Goal: Information Seeking & Learning: Check status

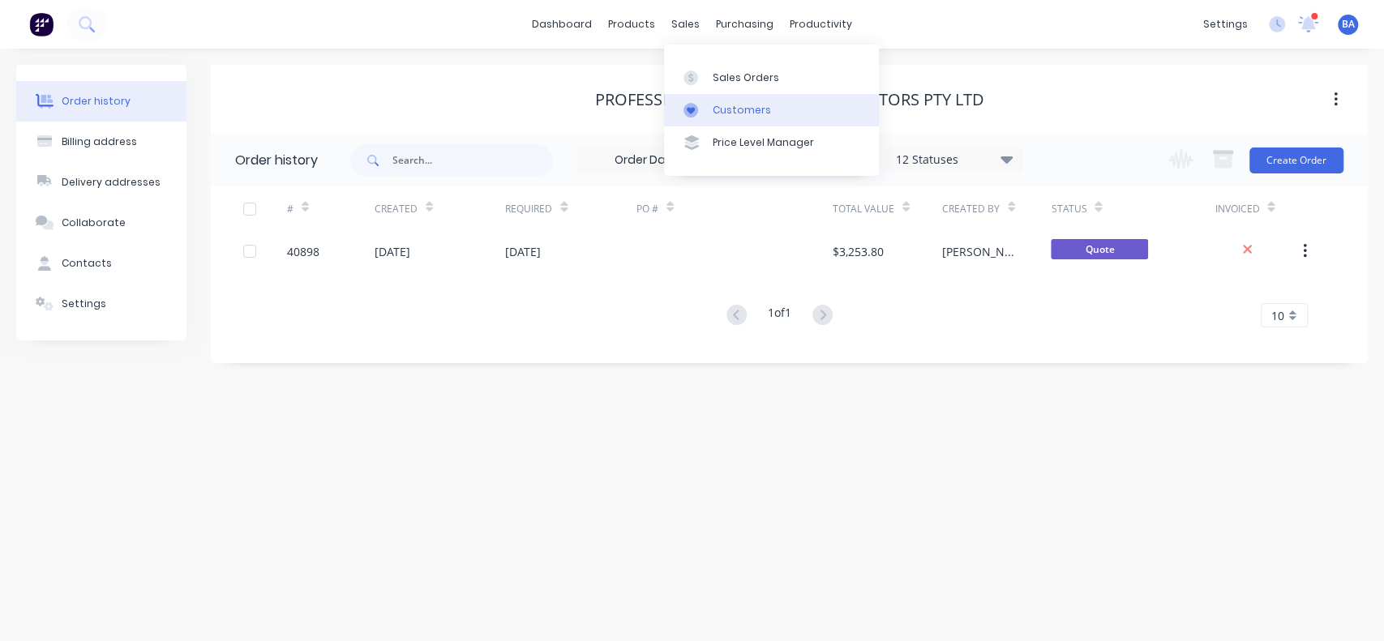
click at [696, 100] on link "Customers" at bounding box center [771, 110] width 215 height 32
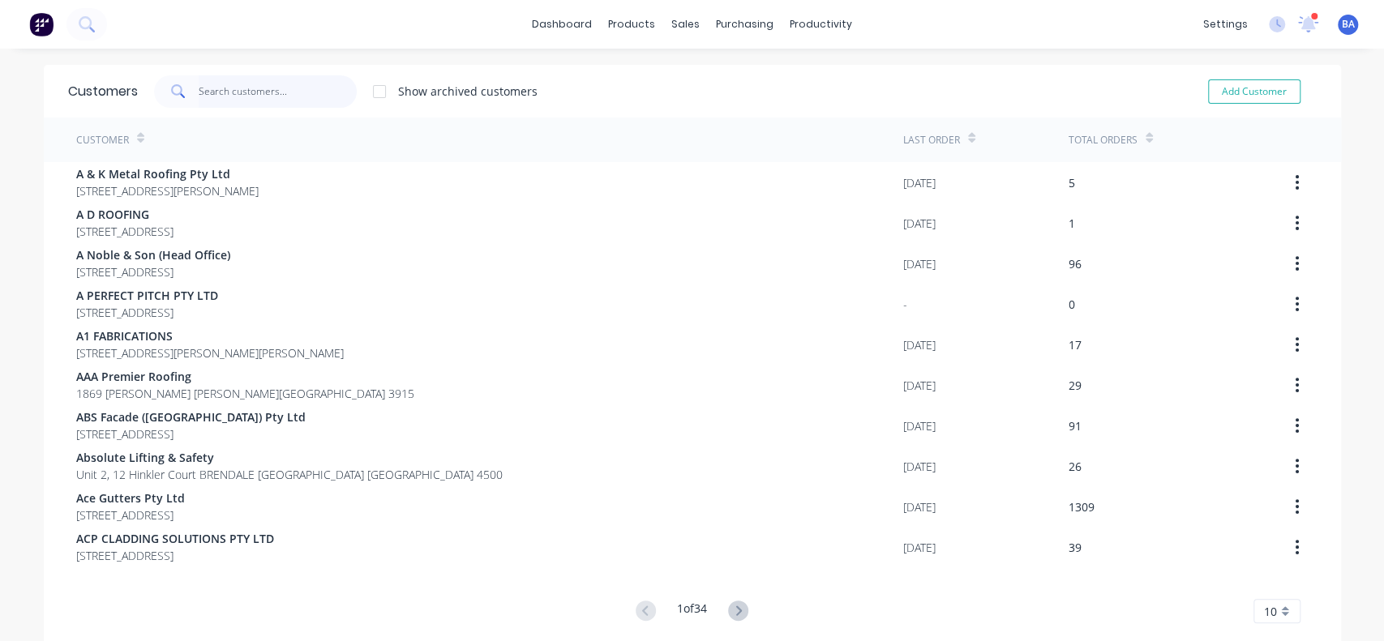
click at [236, 87] on input "text" at bounding box center [278, 91] width 158 height 32
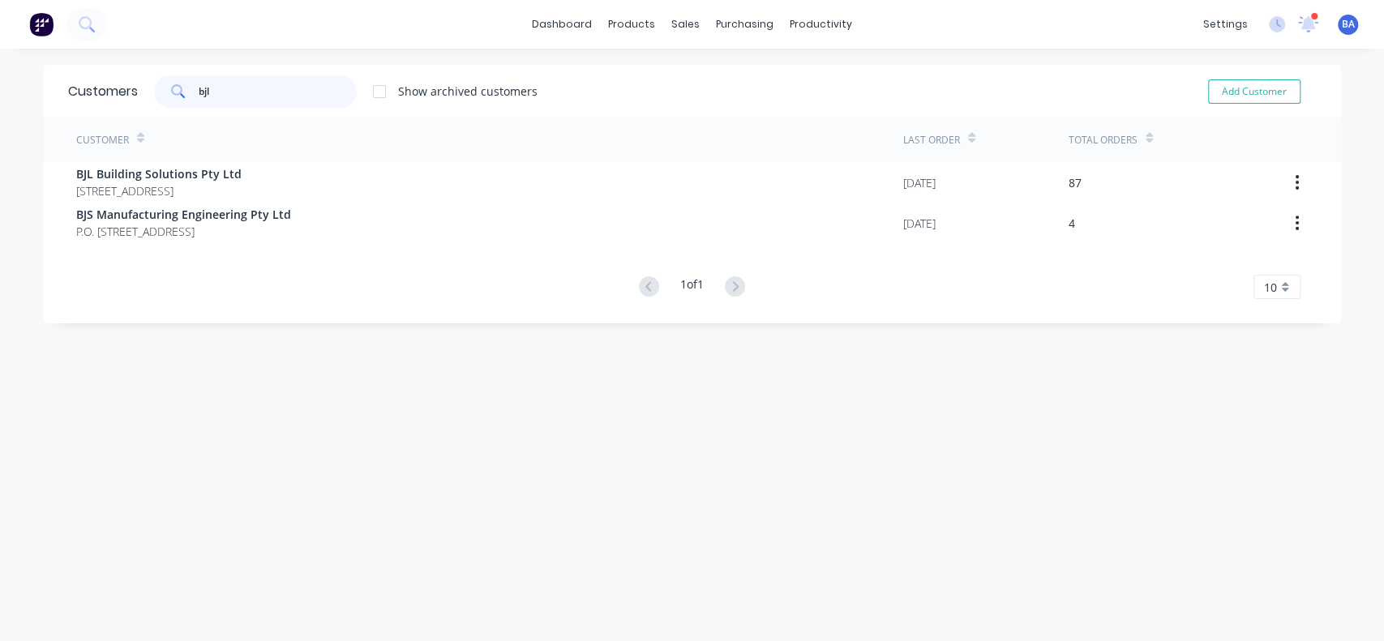
type input "bjl"
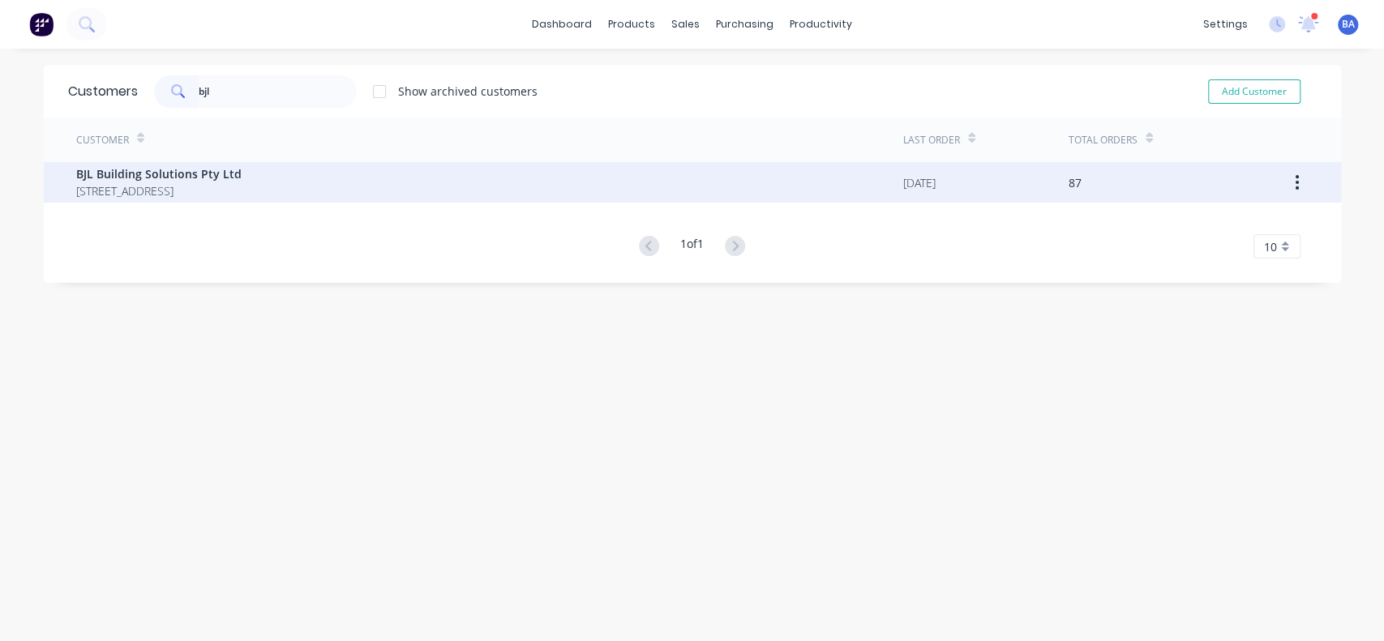
click at [156, 173] on span "BJL Building Solutions Pty Ltd" at bounding box center [158, 173] width 165 height 17
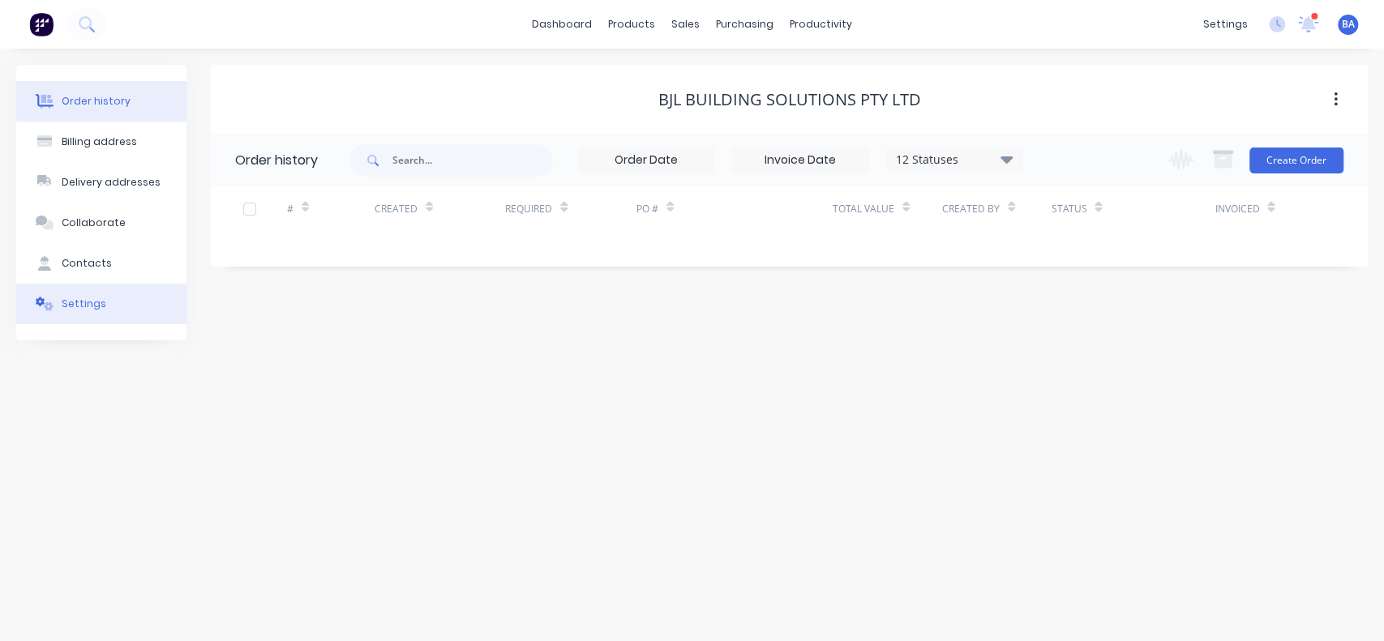
click at [79, 303] on div "Settings" at bounding box center [84, 304] width 45 height 15
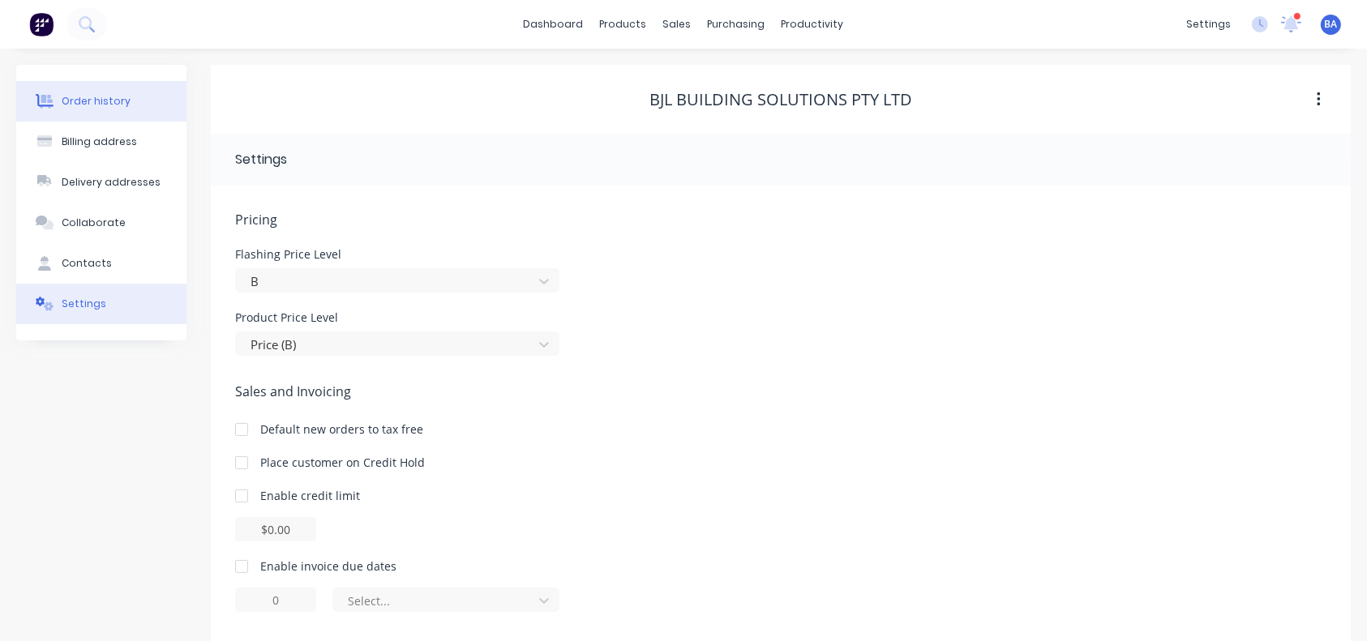
click at [96, 94] on div "Order history" at bounding box center [96, 101] width 69 height 15
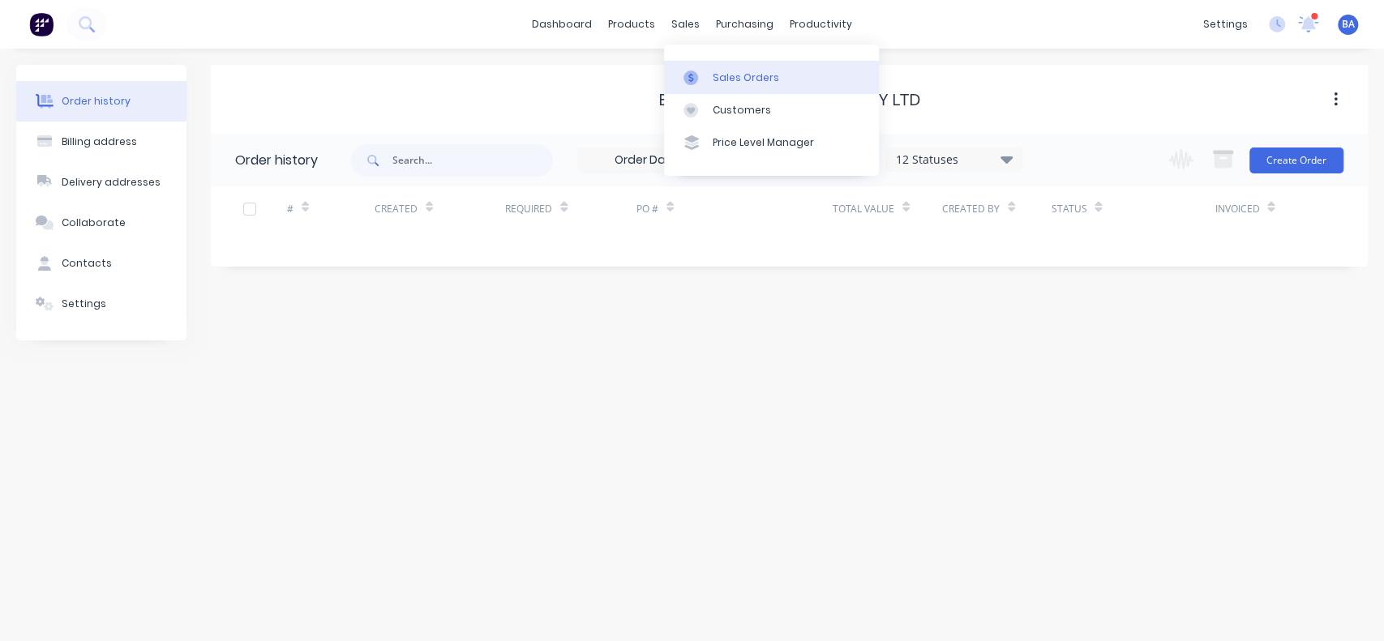
click at [721, 76] on div "Sales Orders" at bounding box center [746, 78] width 66 height 15
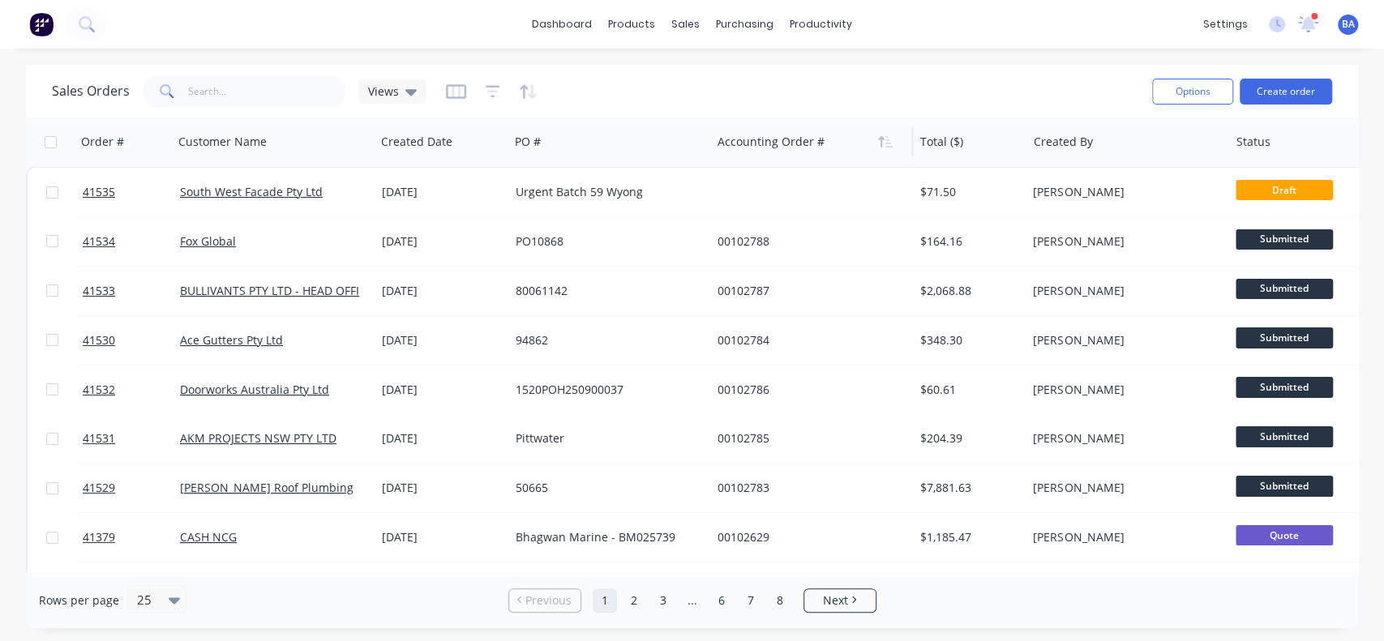
click at [827, 133] on div at bounding box center [807, 142] width 180 height 32
click at [485, 146] on icon "button" at bounding box center [487, 141] width 7 height 11
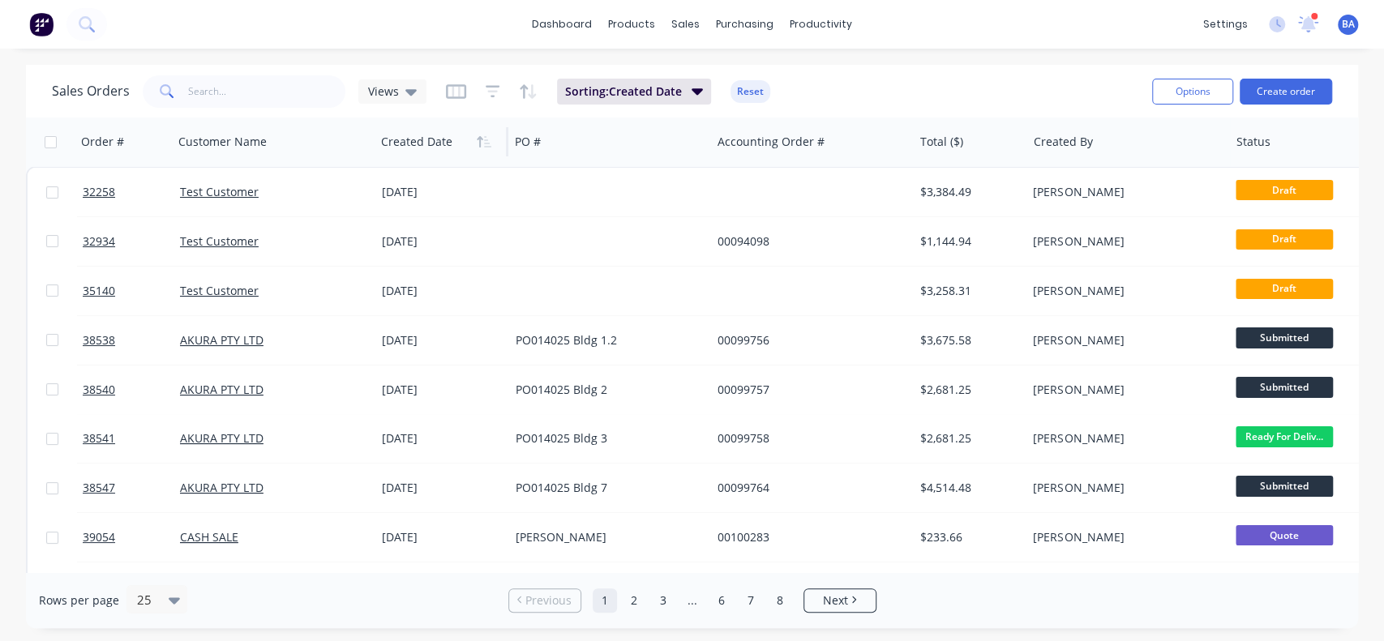
click at [485, 146] on icon "button" at bounding box center [487, 141] width 7 height 11
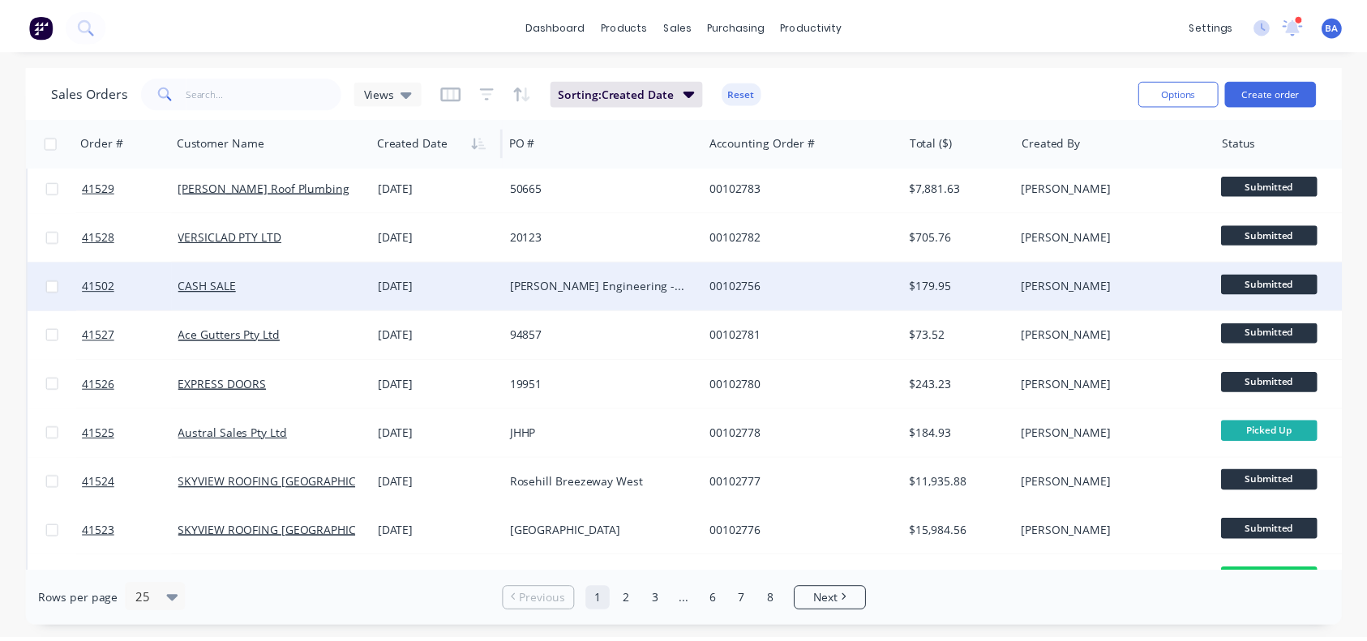
scroll to position [352, 0]
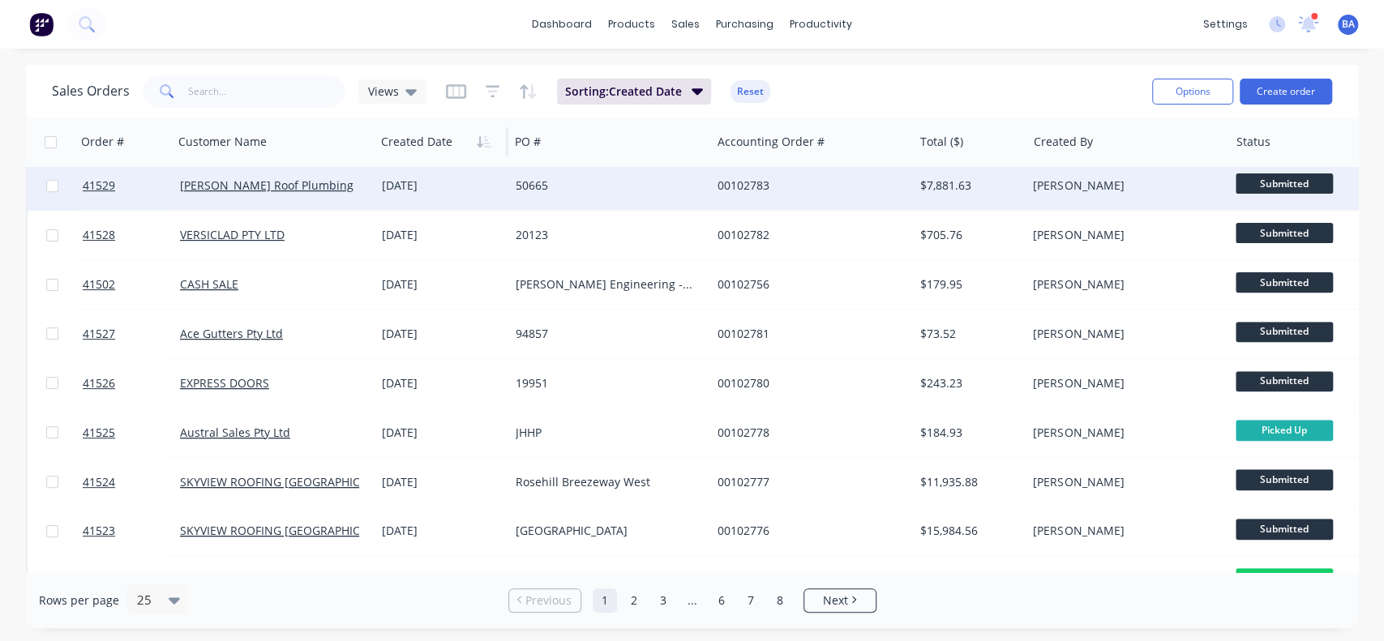
click at [704, 186] on div "50665" at bounding box center [610, 185] width 202 height 49
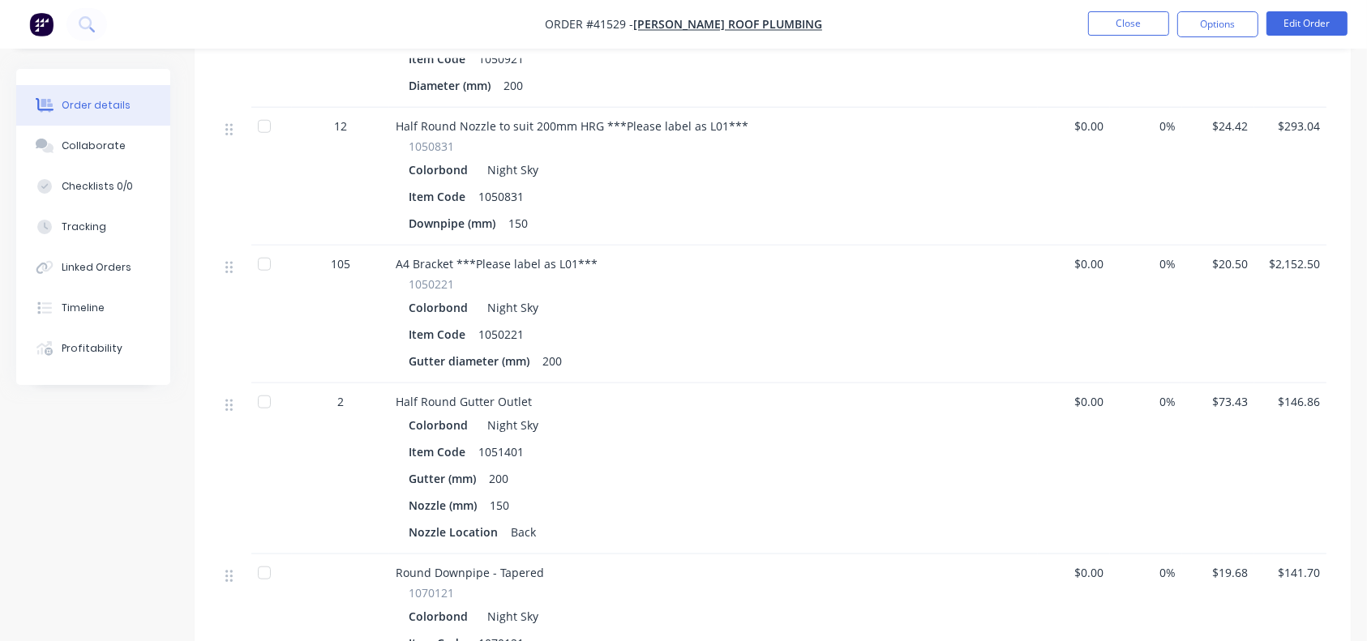
scroll to position [1934, 0]
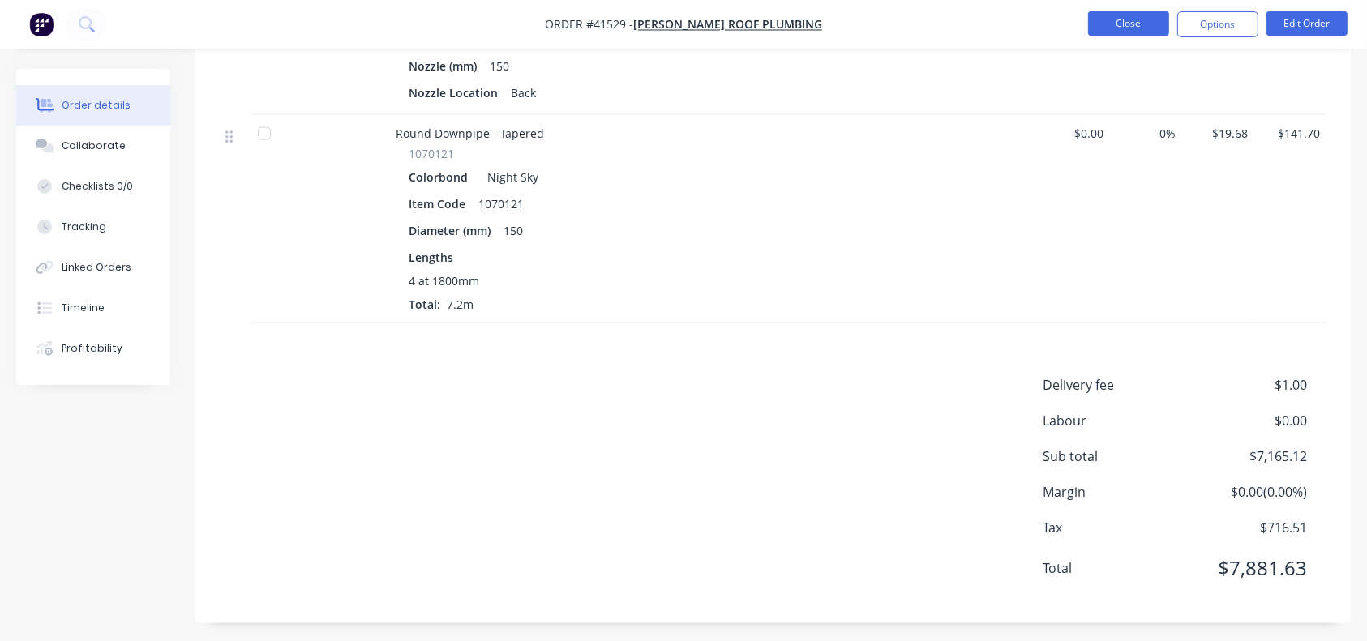
click at [1106, 32] on button "Close" at bounding box center [1128, 23] width 81 height 24
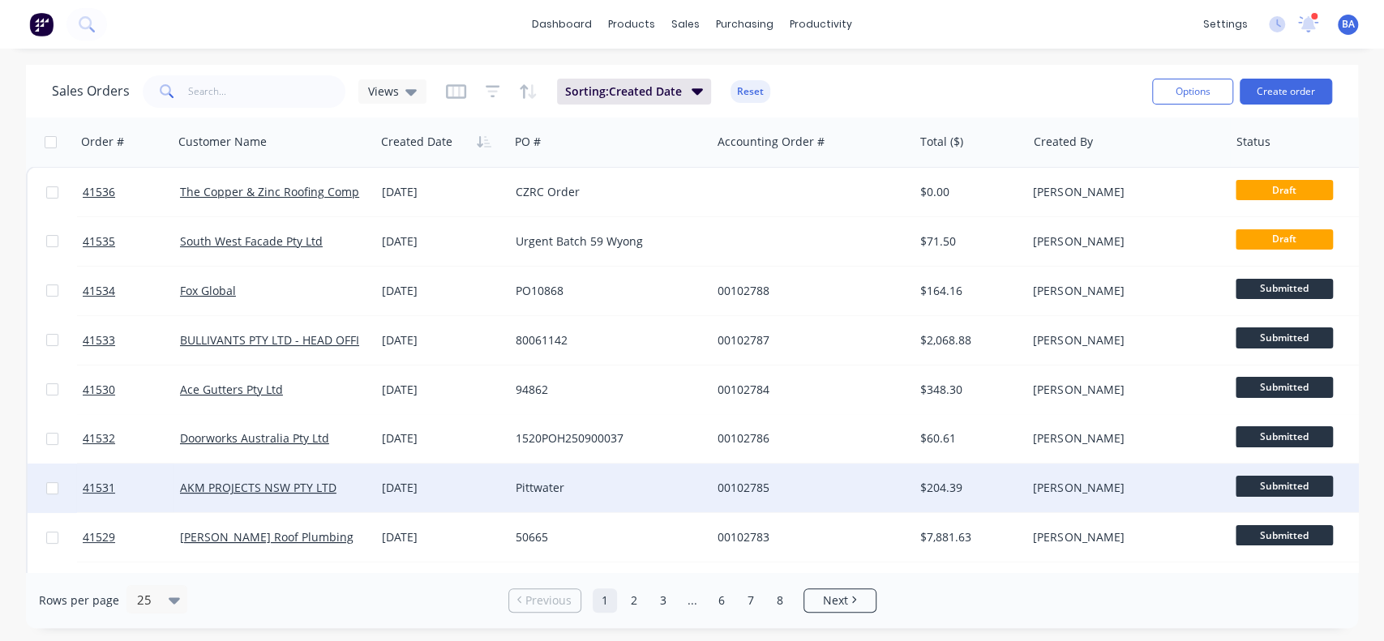
scroll to position [836, 0]
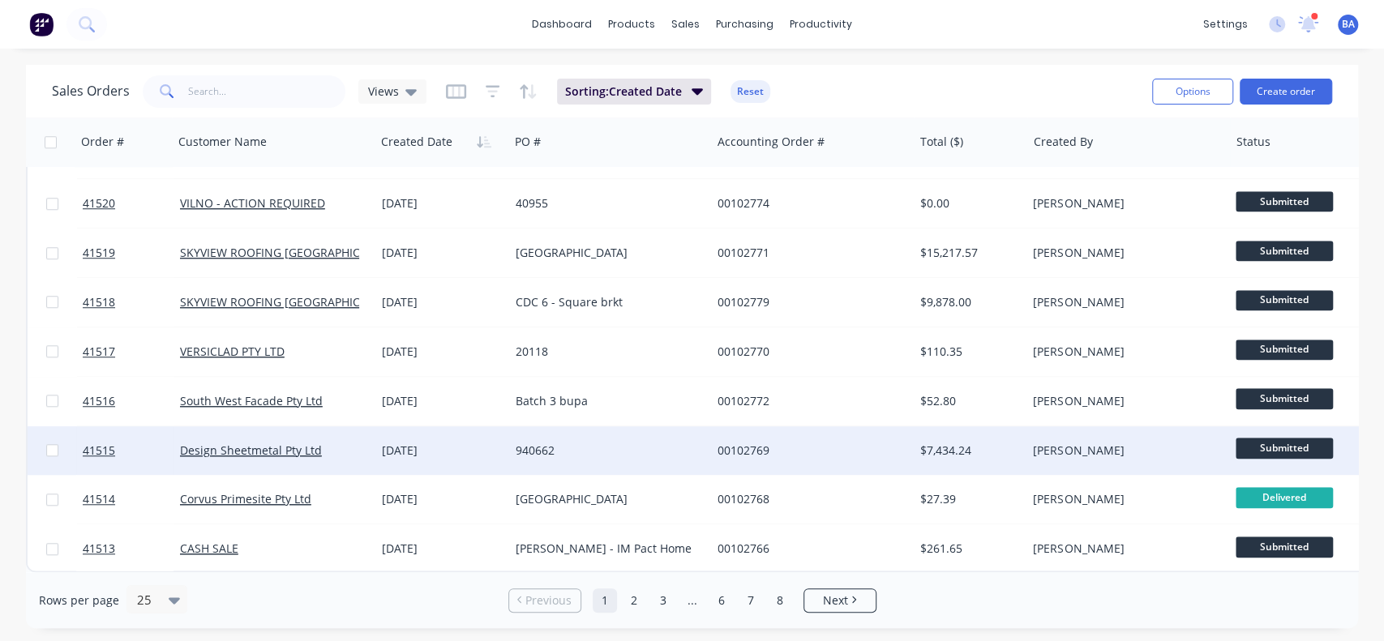
click at [619, 452] on div "940662" at bounding box center [610, 450] width 202 height 49
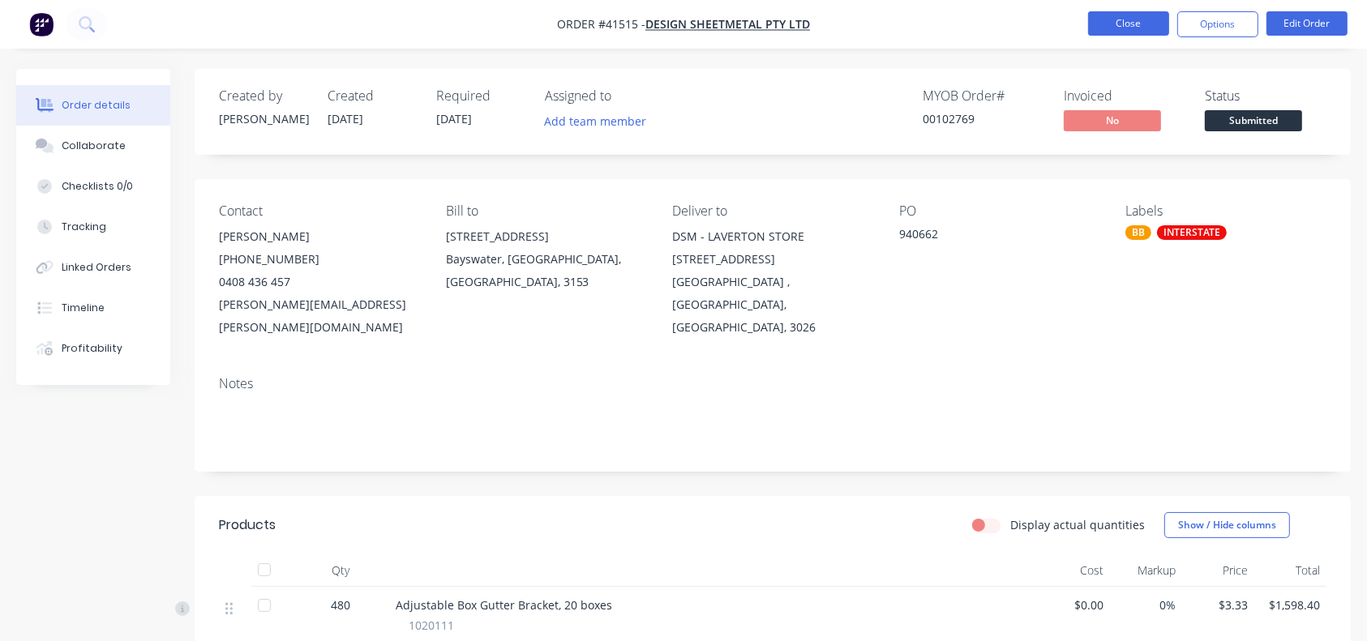
click at [1116, 18] on button "Close" at bounding box center [1128, 23] width 81 height 24
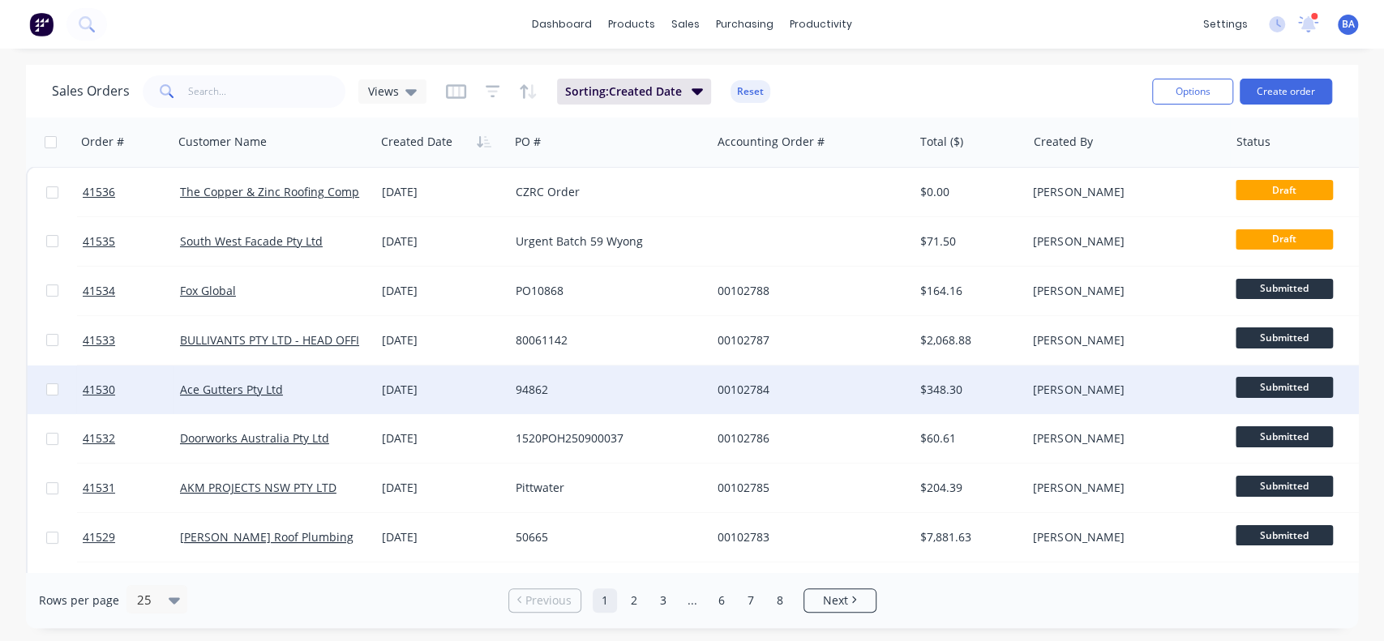
scroll to position [836, 0]
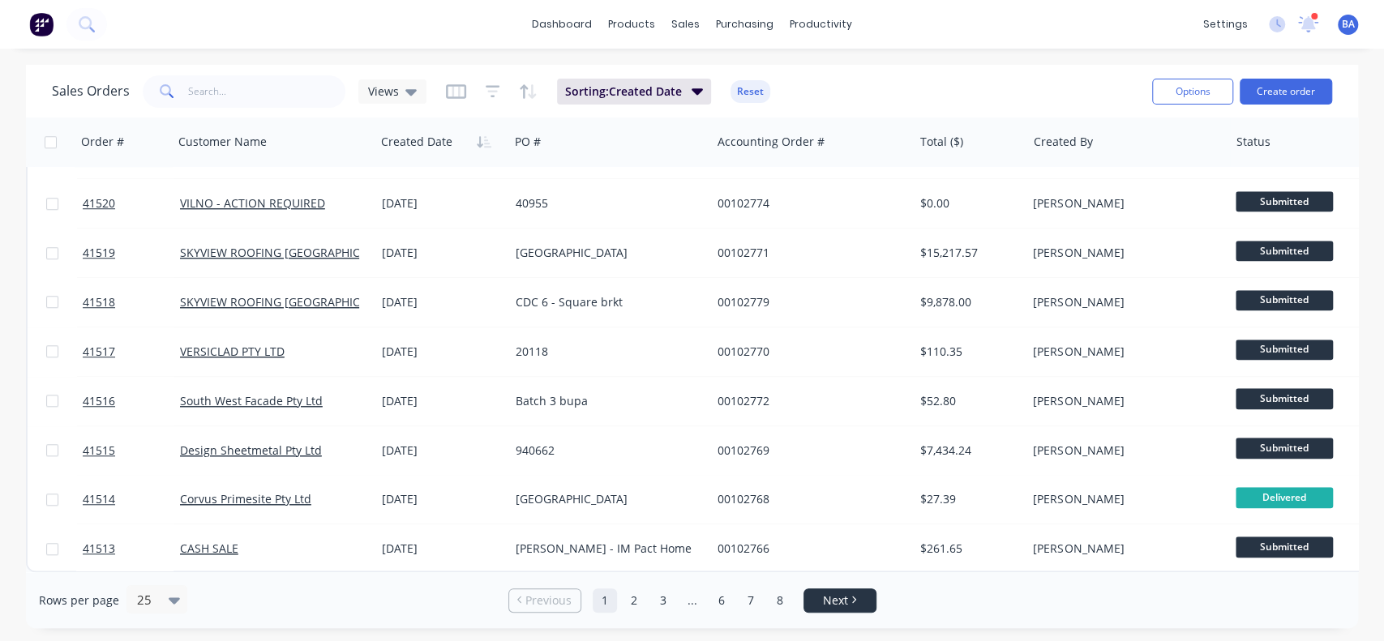
click at [841, 591] on li "Next" at bounding box center [839, 601] width 73 height 24
click at [841, 593] on span "Next" at bounding box center [835, 601] width 25 height 16
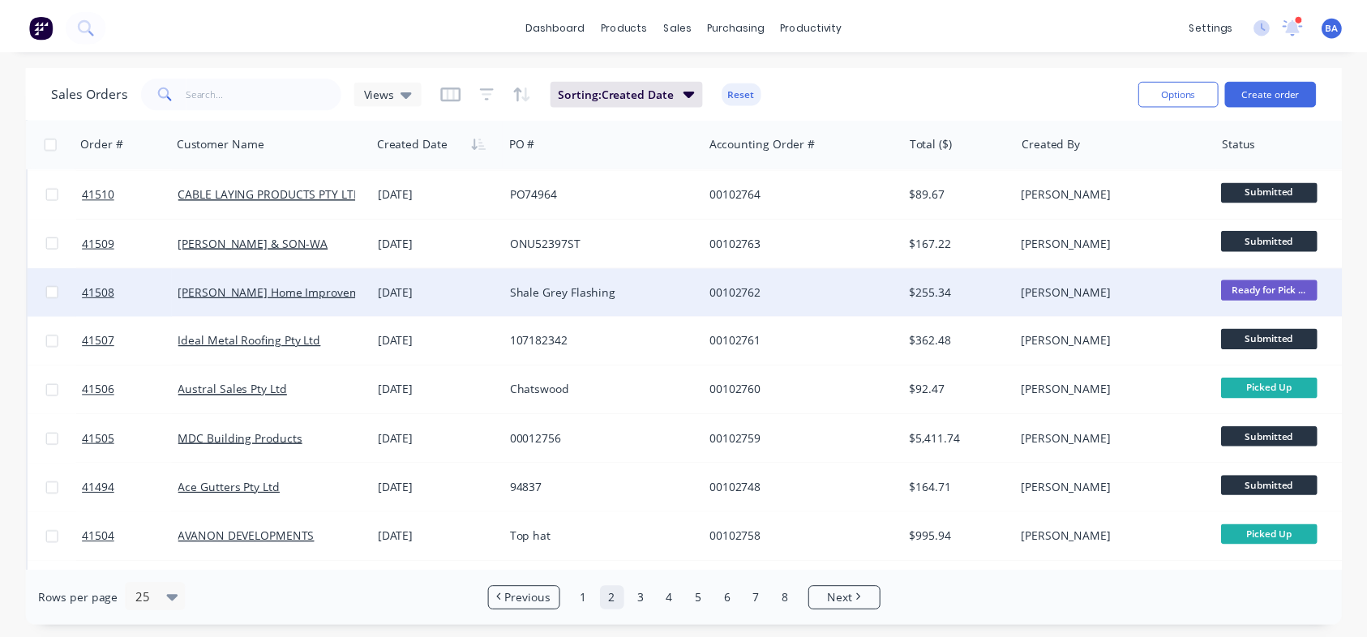
scroll to position [101, 0]
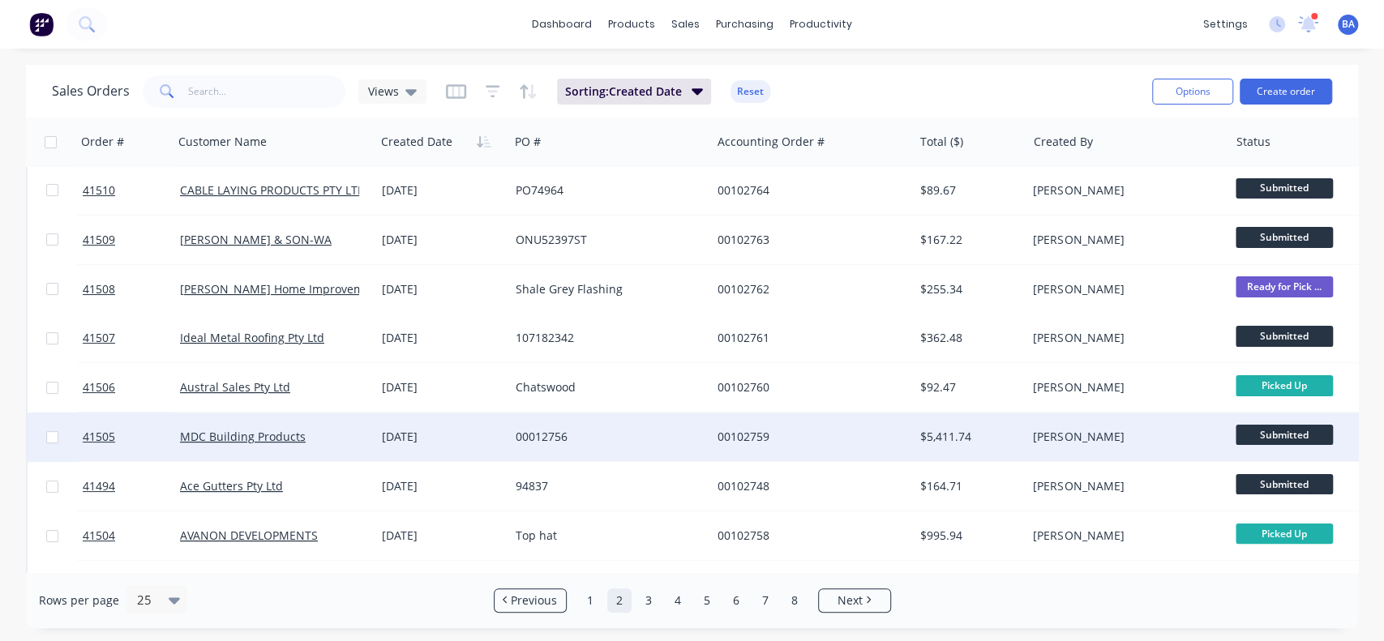
click at [589, 434] on div "00012756" at bounding box center [606, 437] width 180 height 16
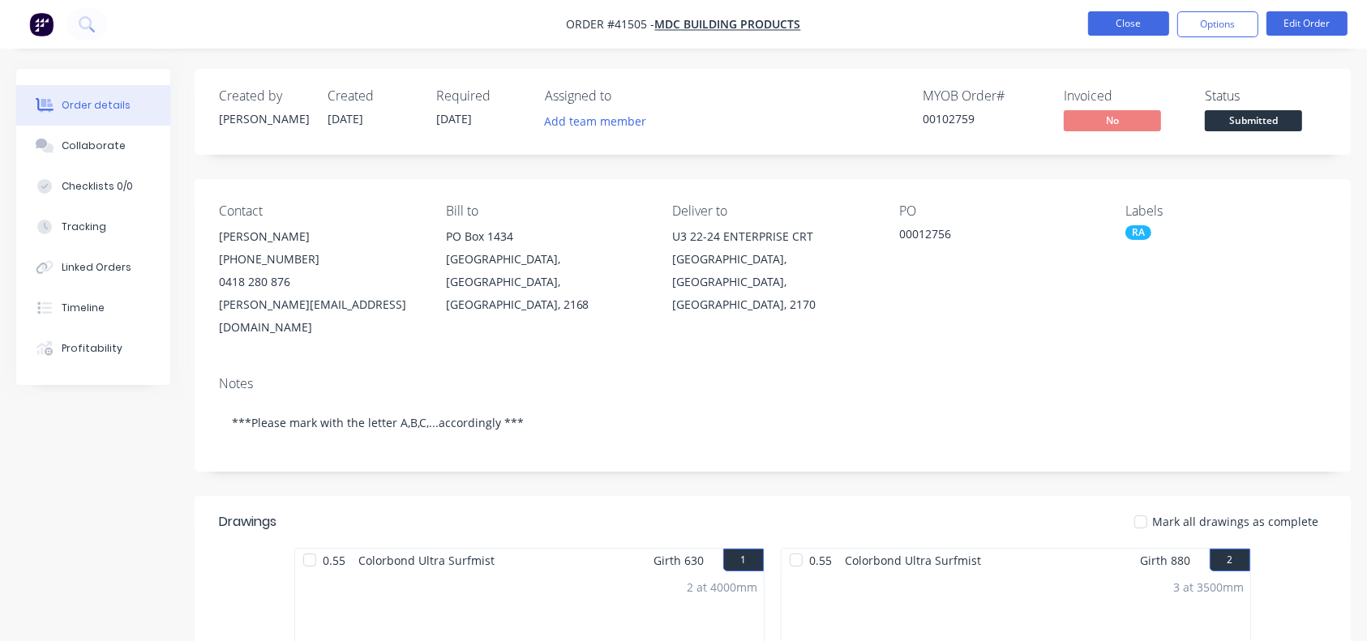
click at [1152, 29] on button "Close" at bounding box center [1128, 23] width 81 height 24
